Goal: Information Seeking & Learning: Learn about a topic

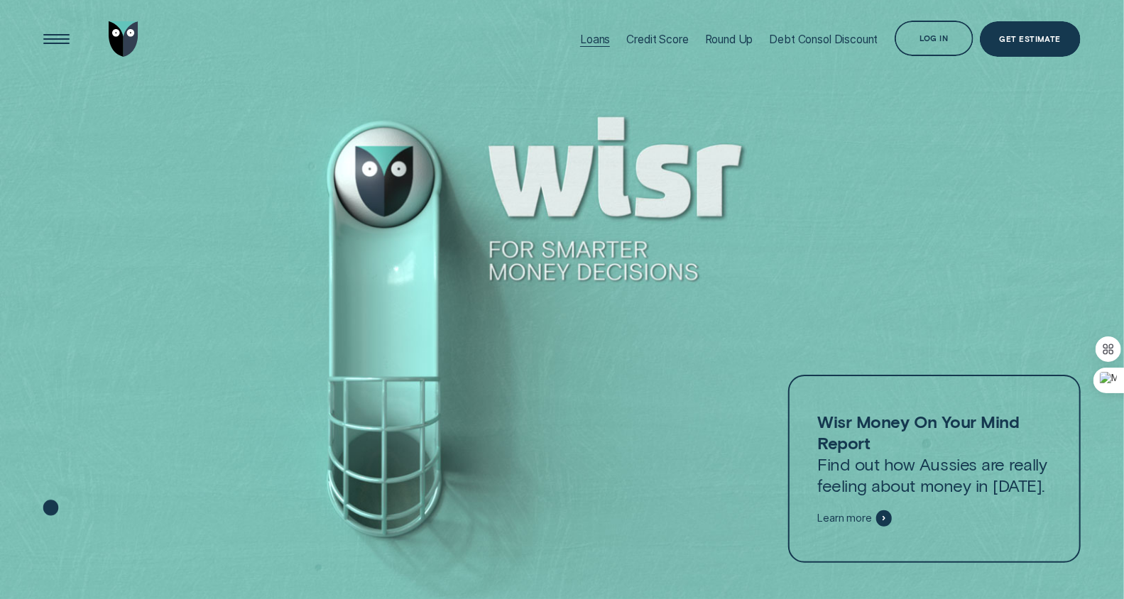
click at [585, 30] on div "Loans" at bounding box center [595, 39] width 30 height 79
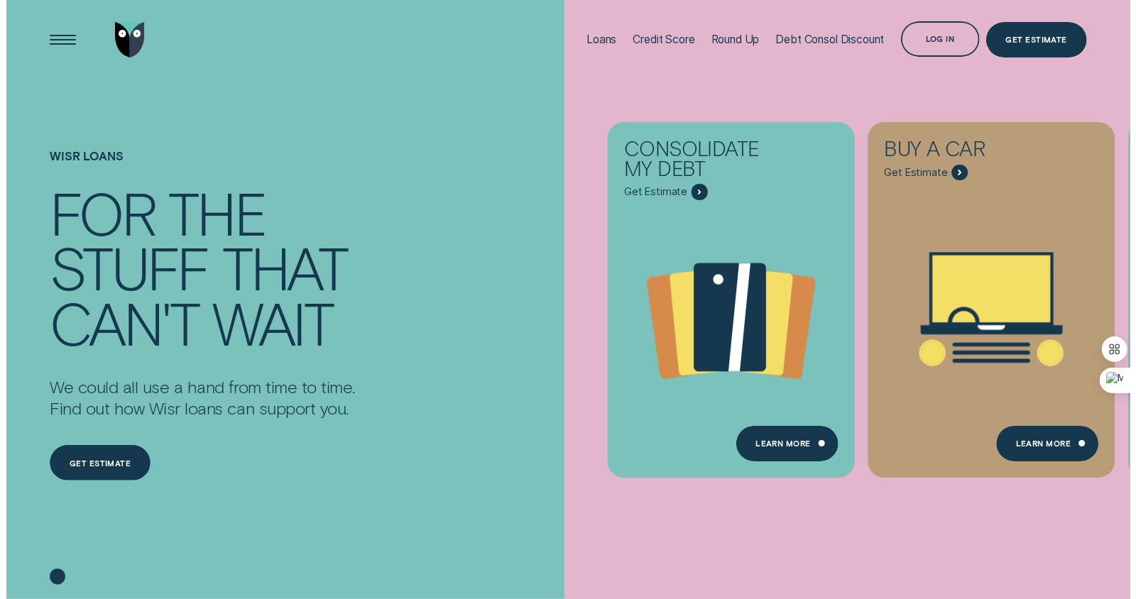
scroll to position [3, 0]
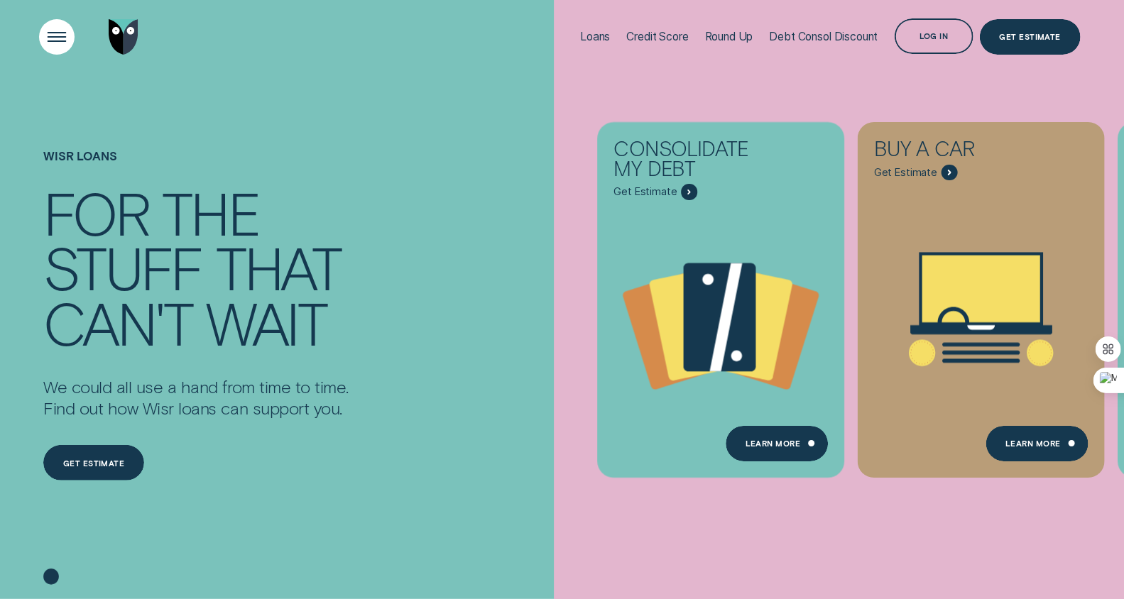
click at [65, 32] on div "Open Menu" at bounding box center [56, 36] width 50 height 50
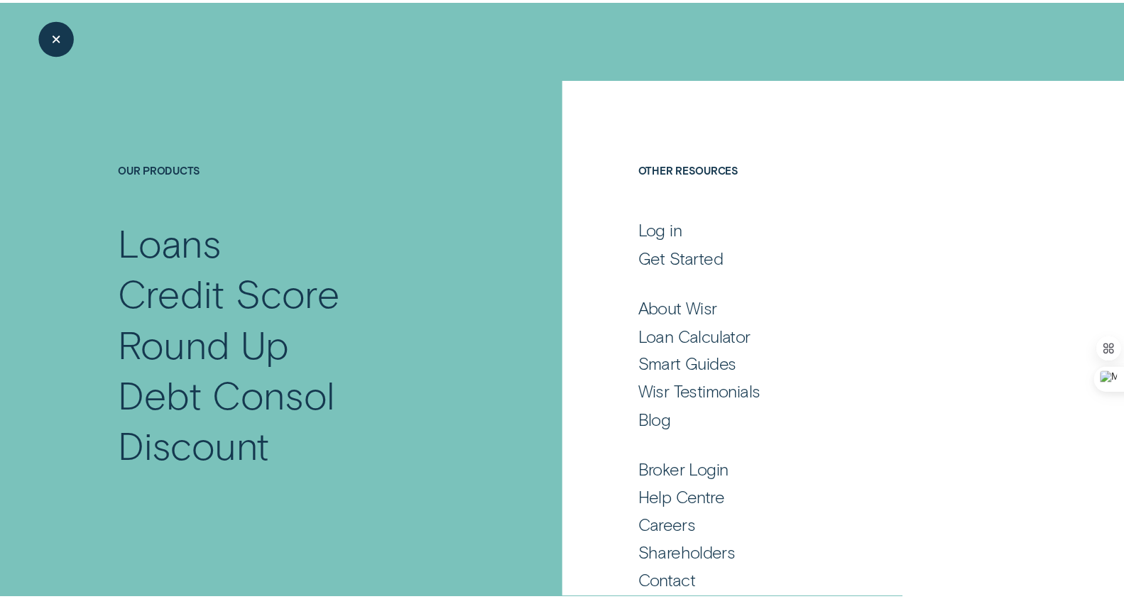
scroll to position [18, 0]
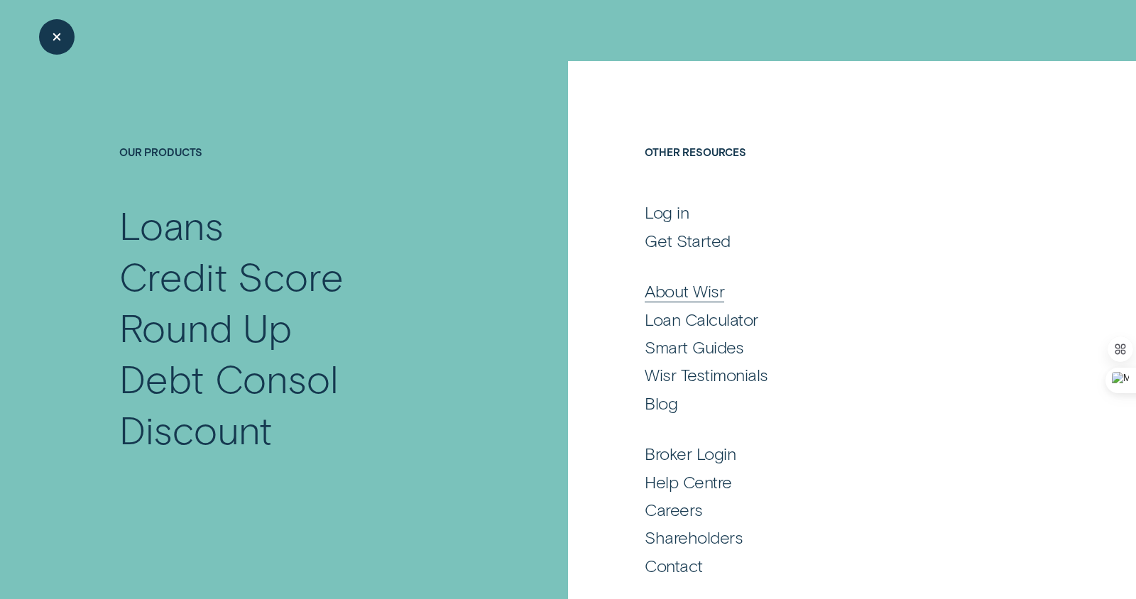
click at [653, 286] on div "About Wisr" at bounding box center [685, 291] width 80 height 21
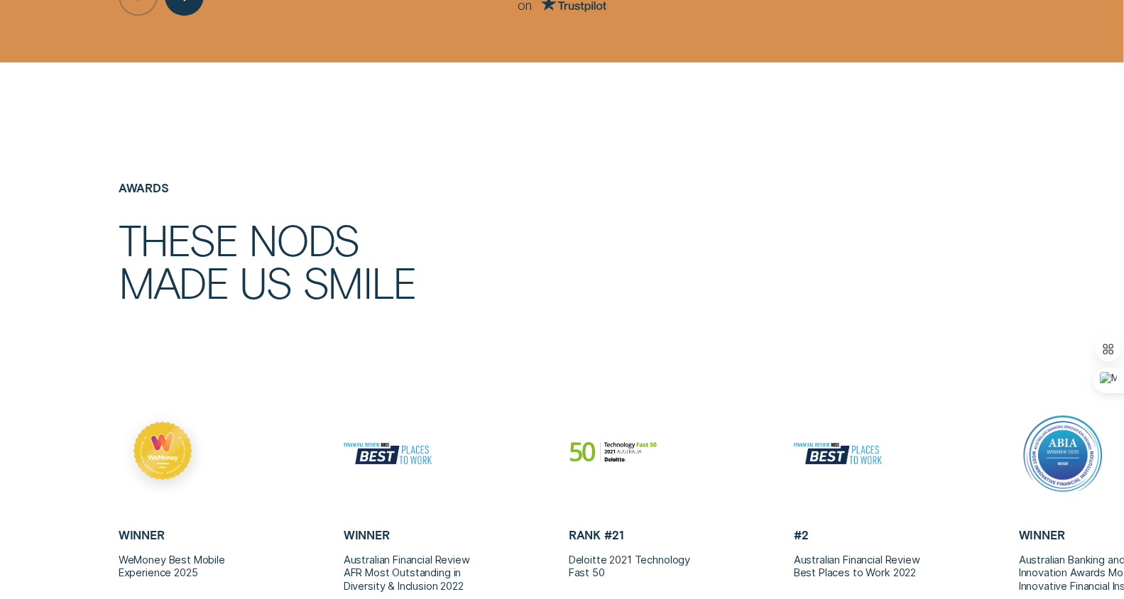
scroll to position [2729, 0]
